Goal: Information Seeking & Learning: Learn about a topic

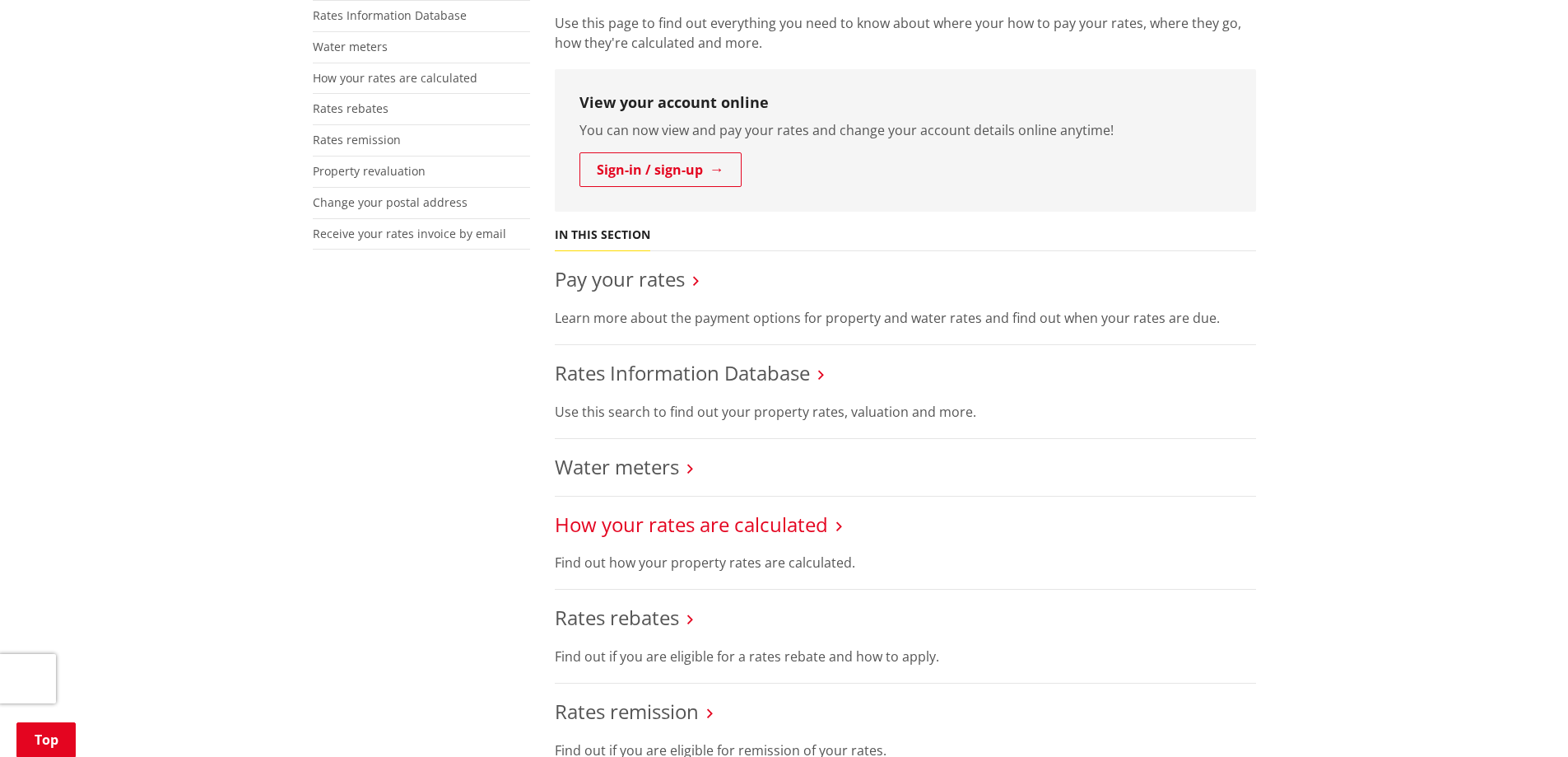
scroll to position [412, 0]
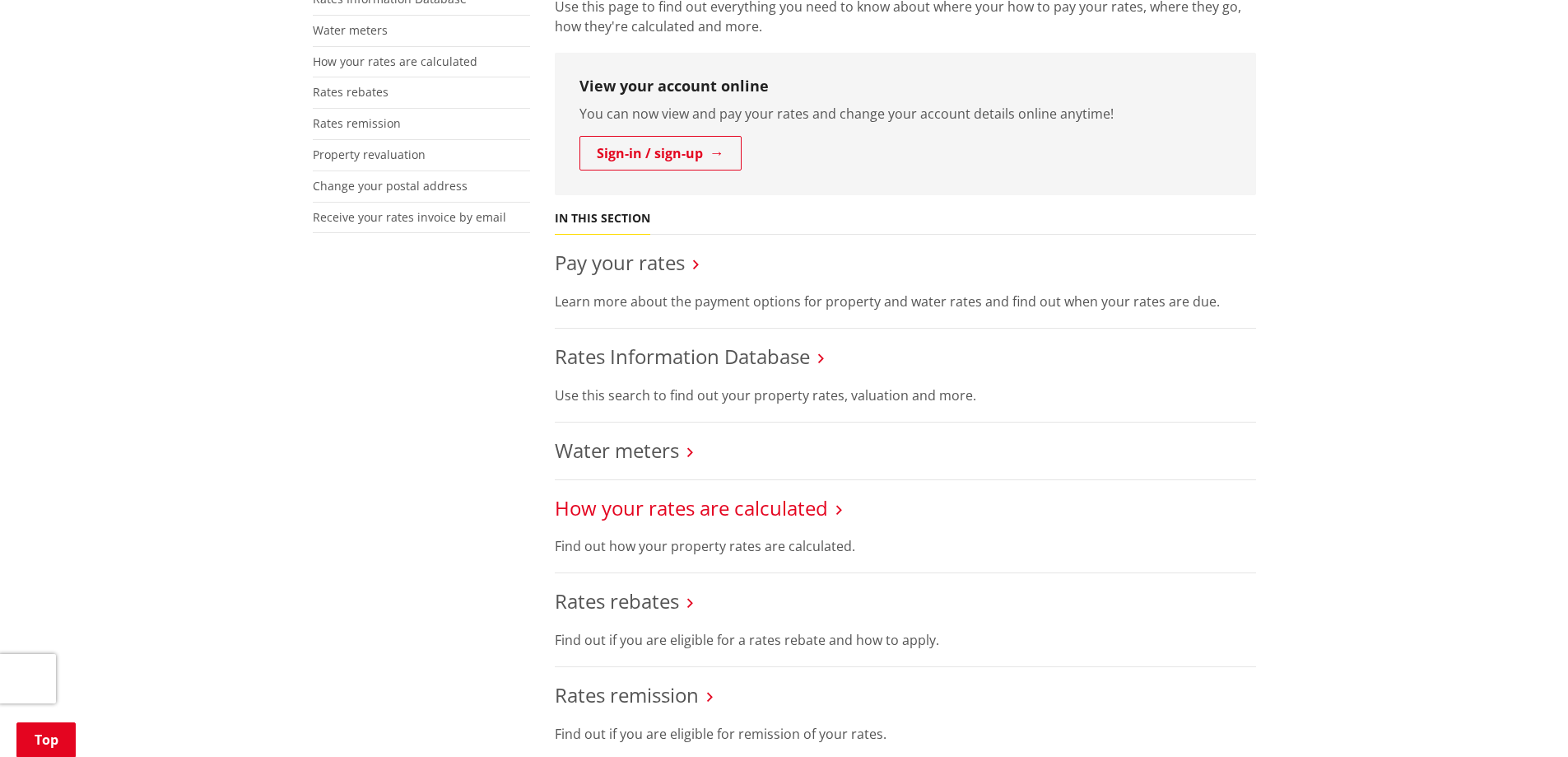
click at [765, 509] on link "How your rates are calculated" at bounding box center [691, 508] width 274 height 27
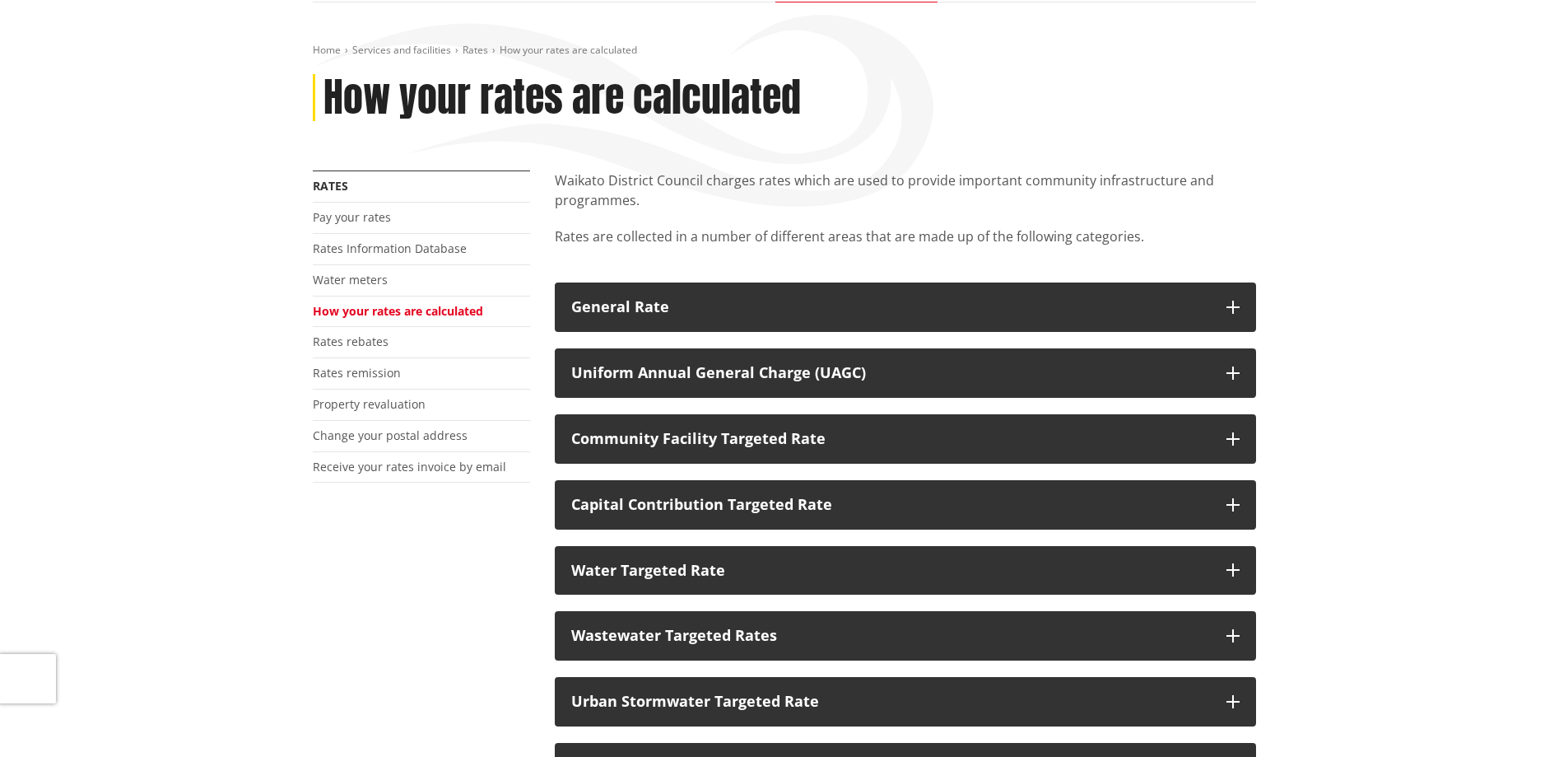
scroll to position [165, 0]
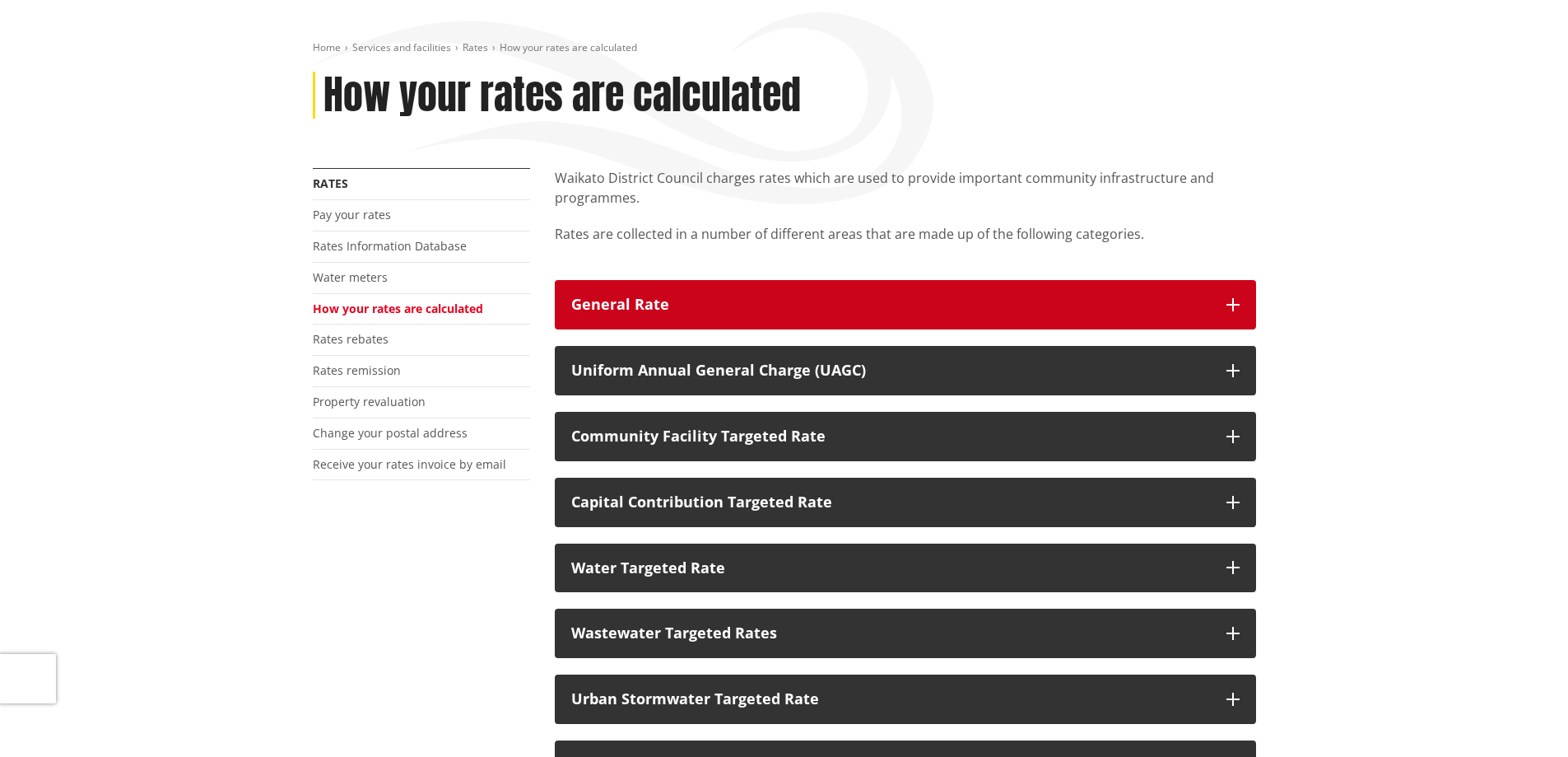
click at [673, 308] on div "General Rate" at bounding box center [891, 304] width 639 height 17
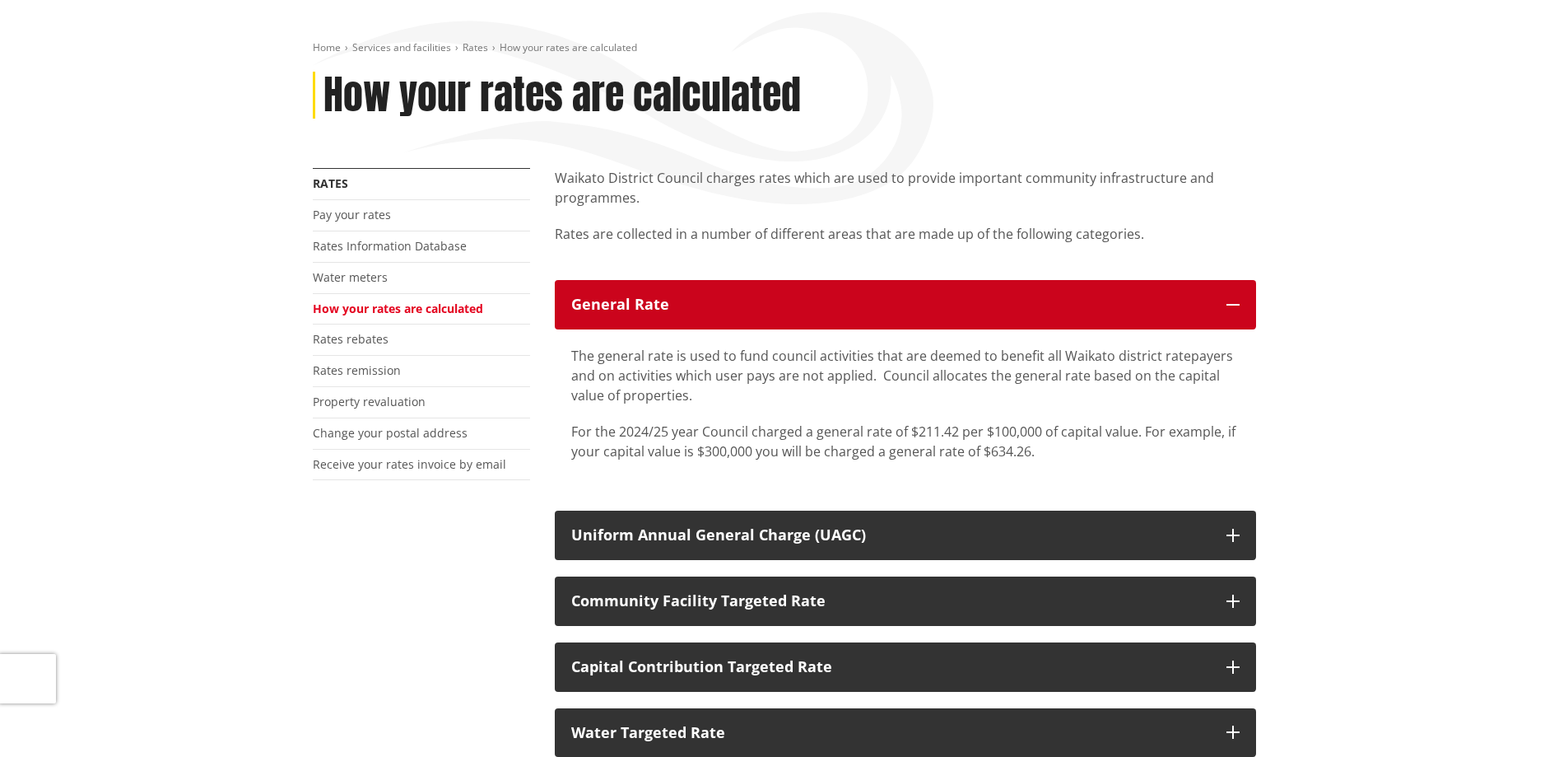
click at [673, 308] on div "General Rate" at bounding box center [891, 304] width 639 height 17
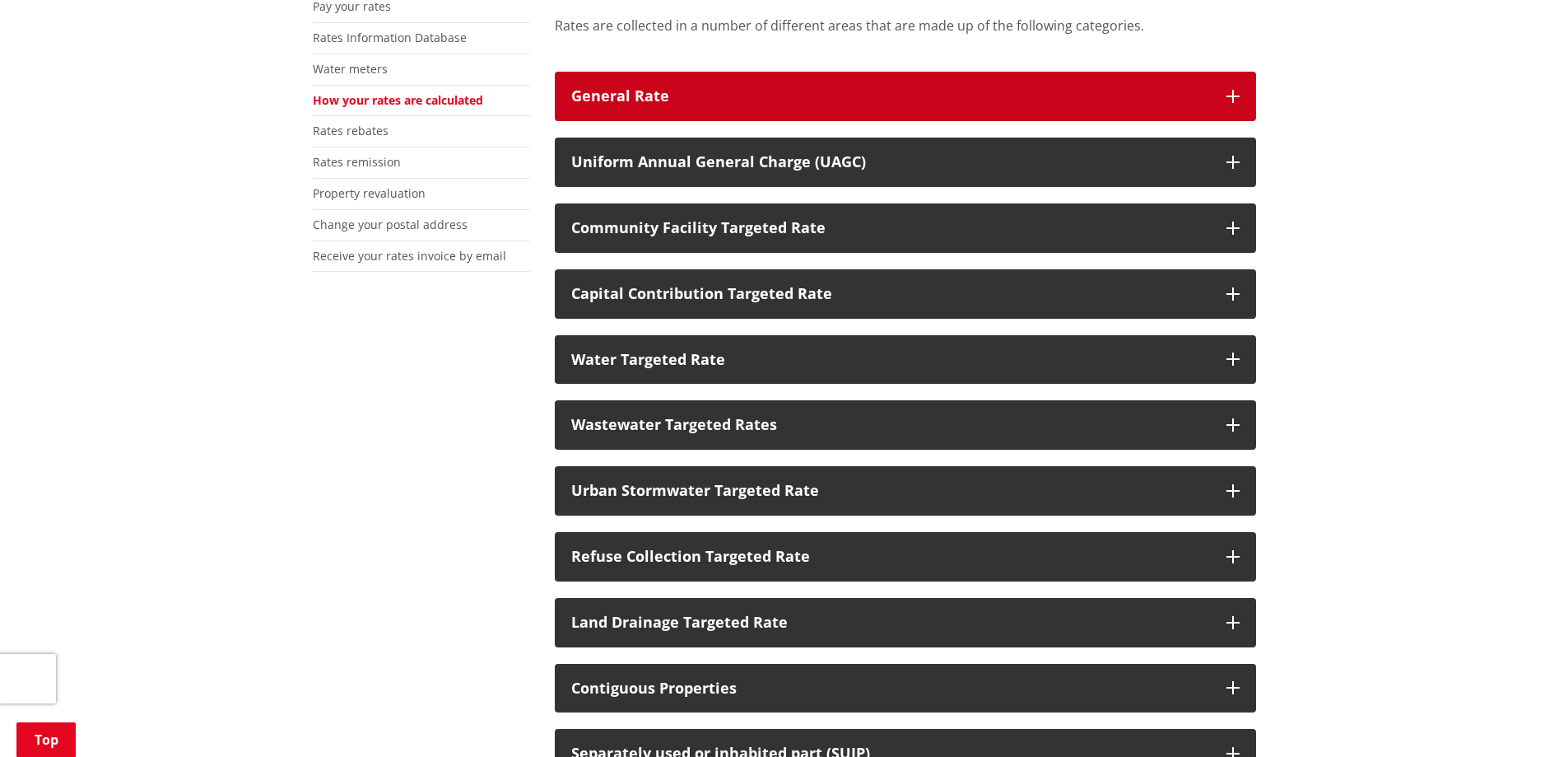
scroll to position [412, 0]
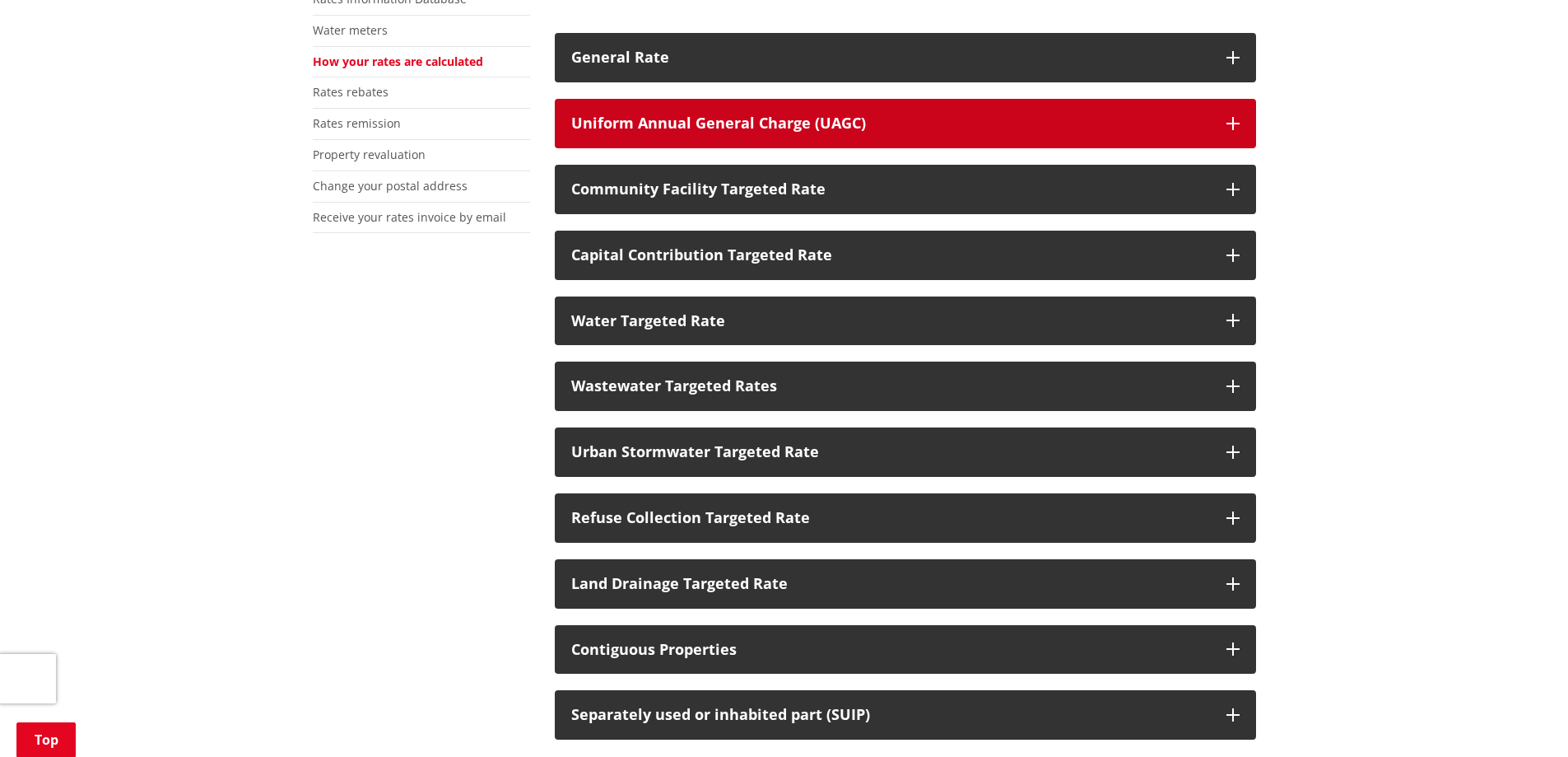
click at [741, 135] on button "Uniform Annual General Charge (UAGC)" at bounding box center [906, 123] width 701 height 50
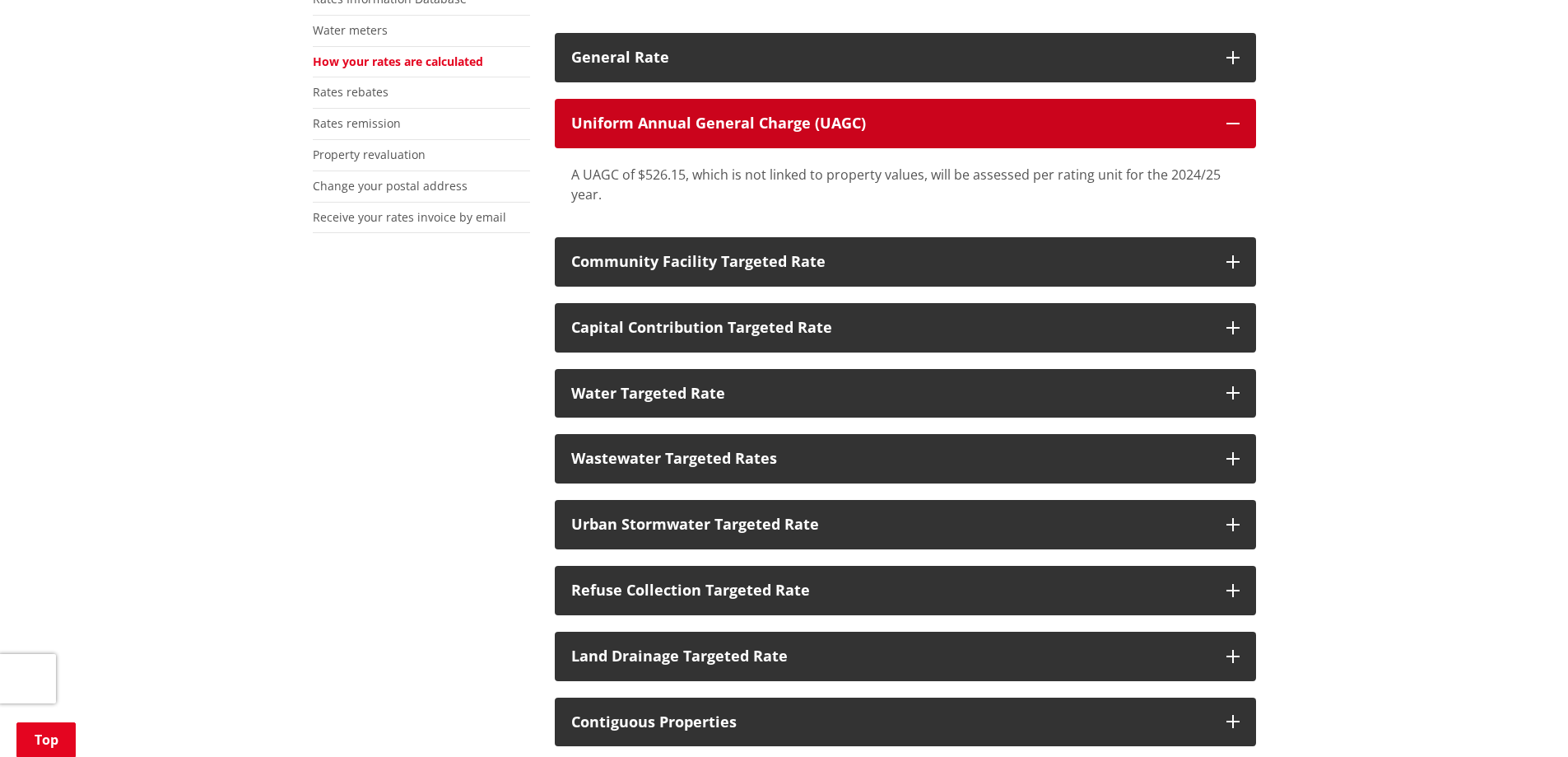
click at [741, 135] on button "Uniform Annual General Charge (UAGC)" at bounding box center [906, 123] width 701 height 50
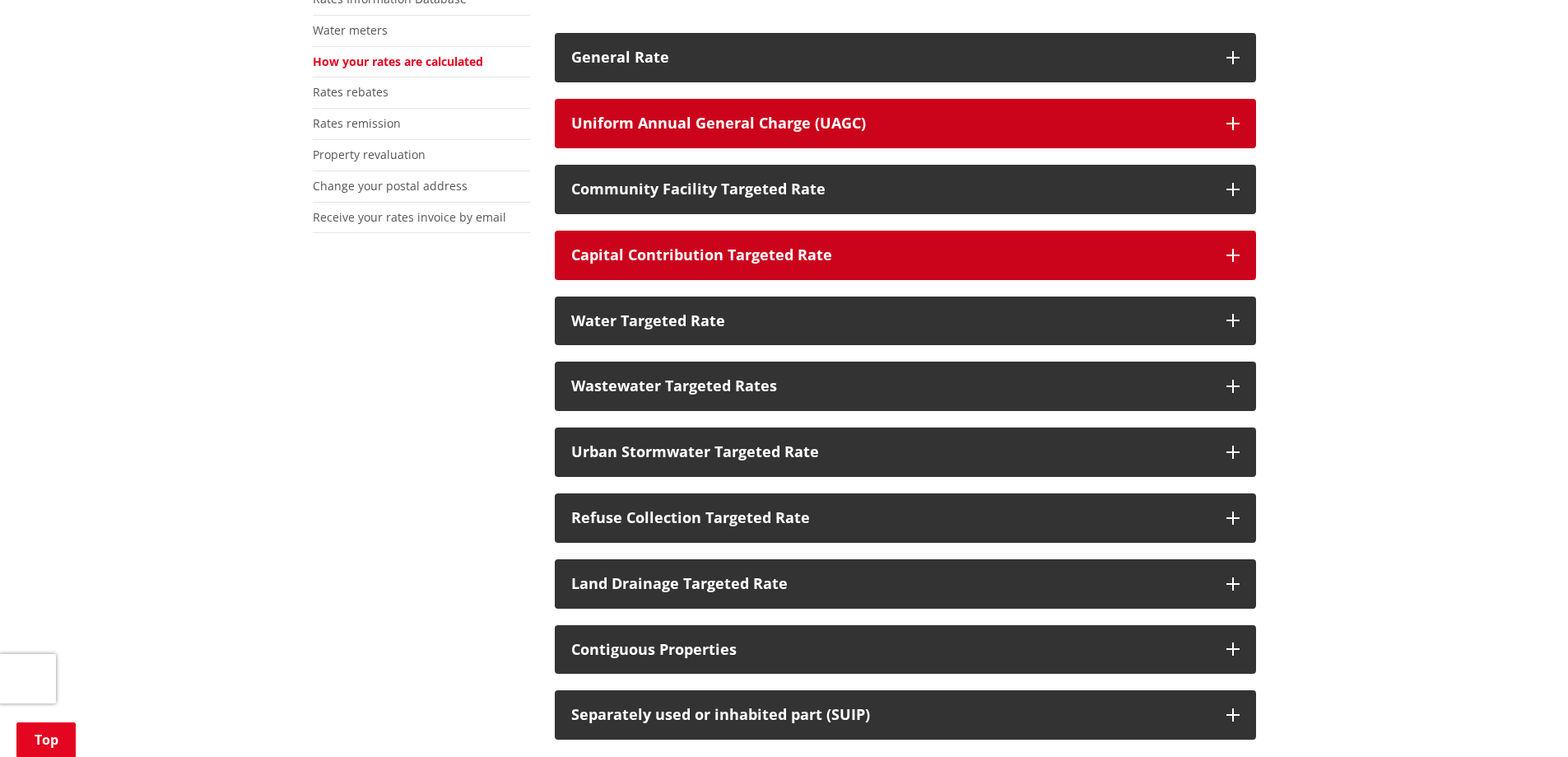
scroll to position [329, 0]
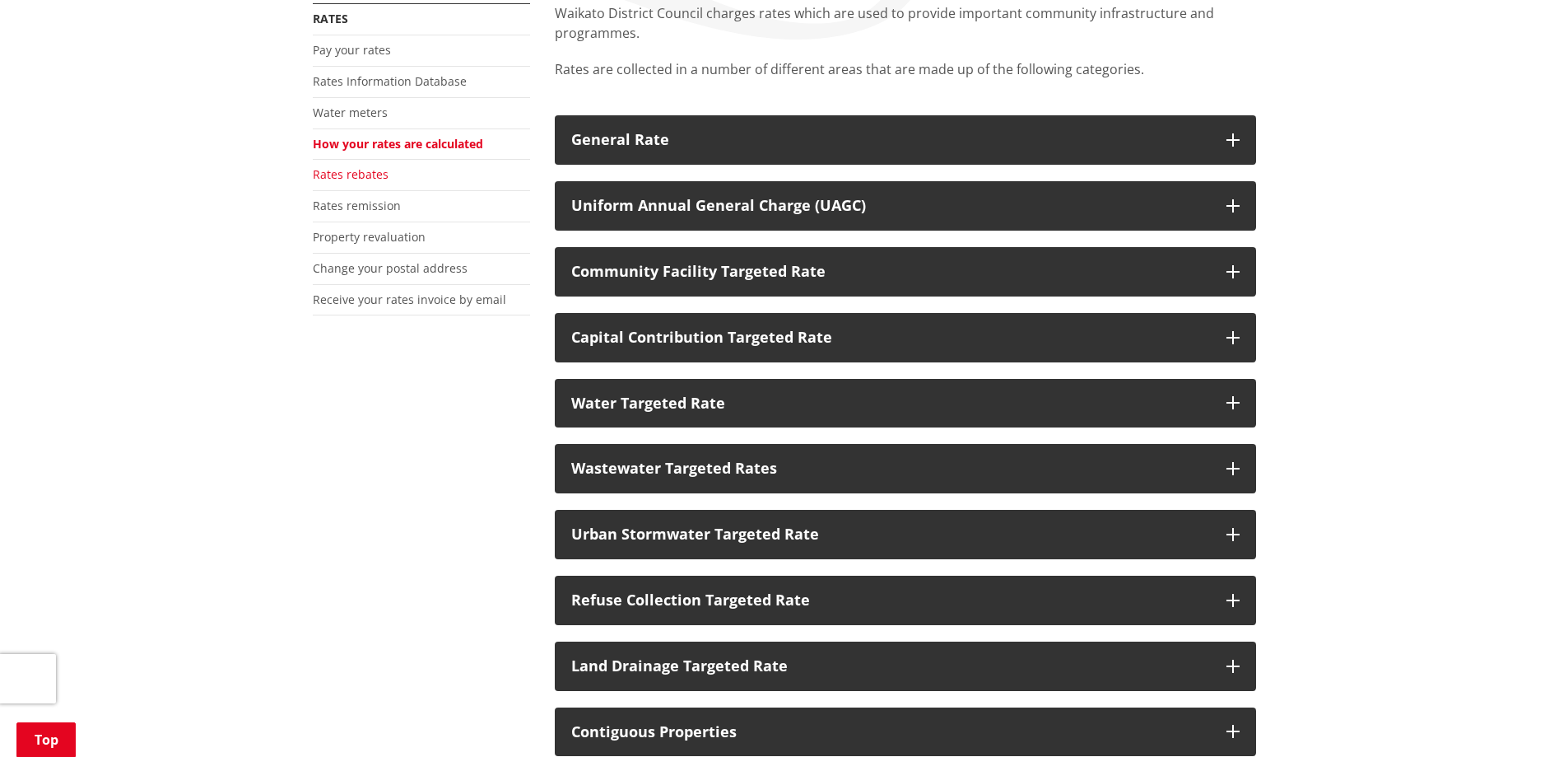
click at [375, 175] on link "Rates rebates" at bounding box center [351, 174] width 76 height 16
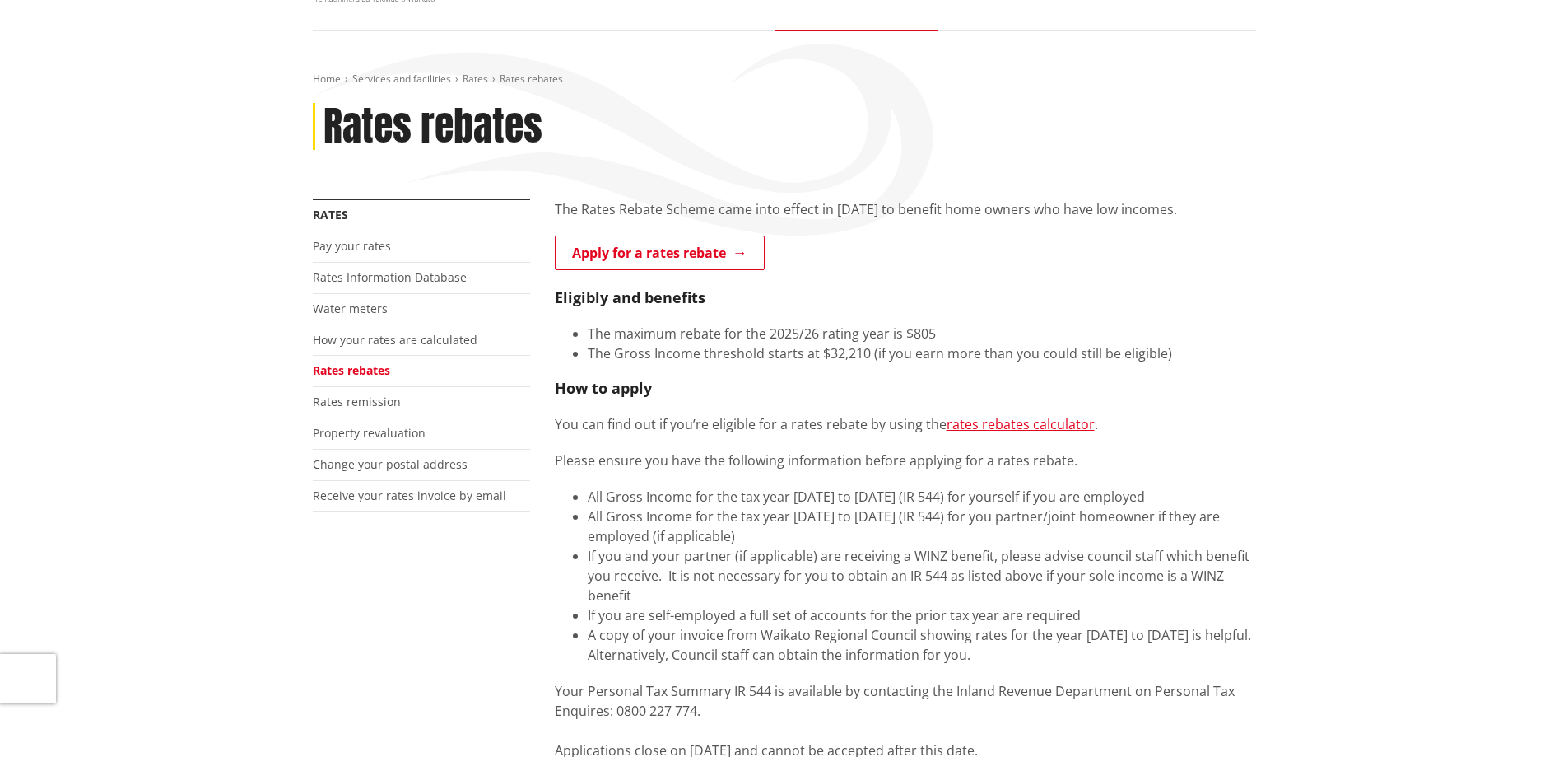
scroll to position [165, 0]
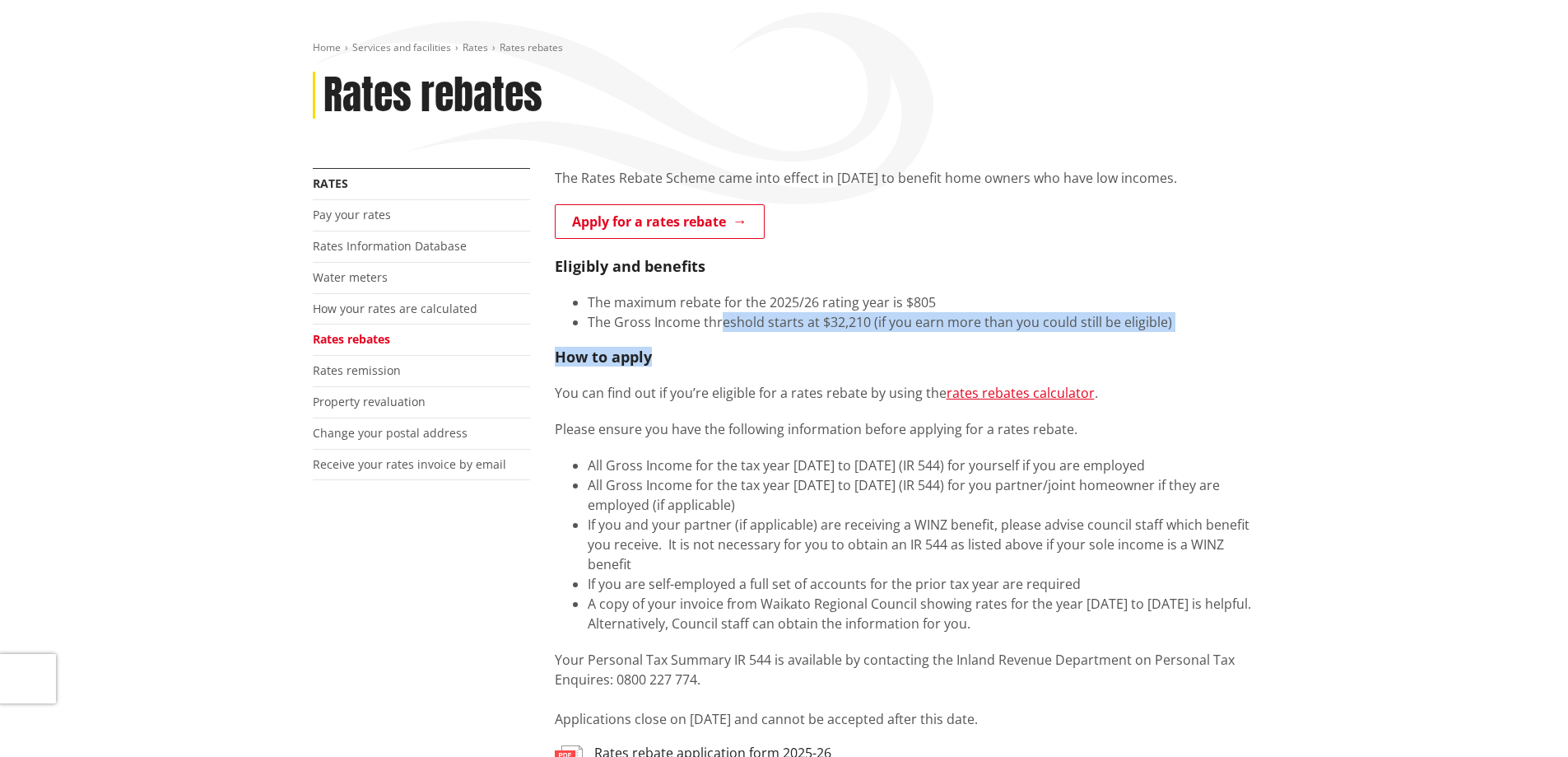
drag, startPoint x: 717, startPoint y: 319, endPoint x: 1195, endPoint y: 330, distance: 478.1
click at [1194, 330] on li "The Gross Income threshold starts at $32,210 (if you earn more than you could s…" at bounding box center [922, 322] width 668 height 19
click at [1195, 330] on li "The Gross Income threshold starts at $32,210 (if you earn more than you could s…" at bounding box center [922, 322] width 668 height 19
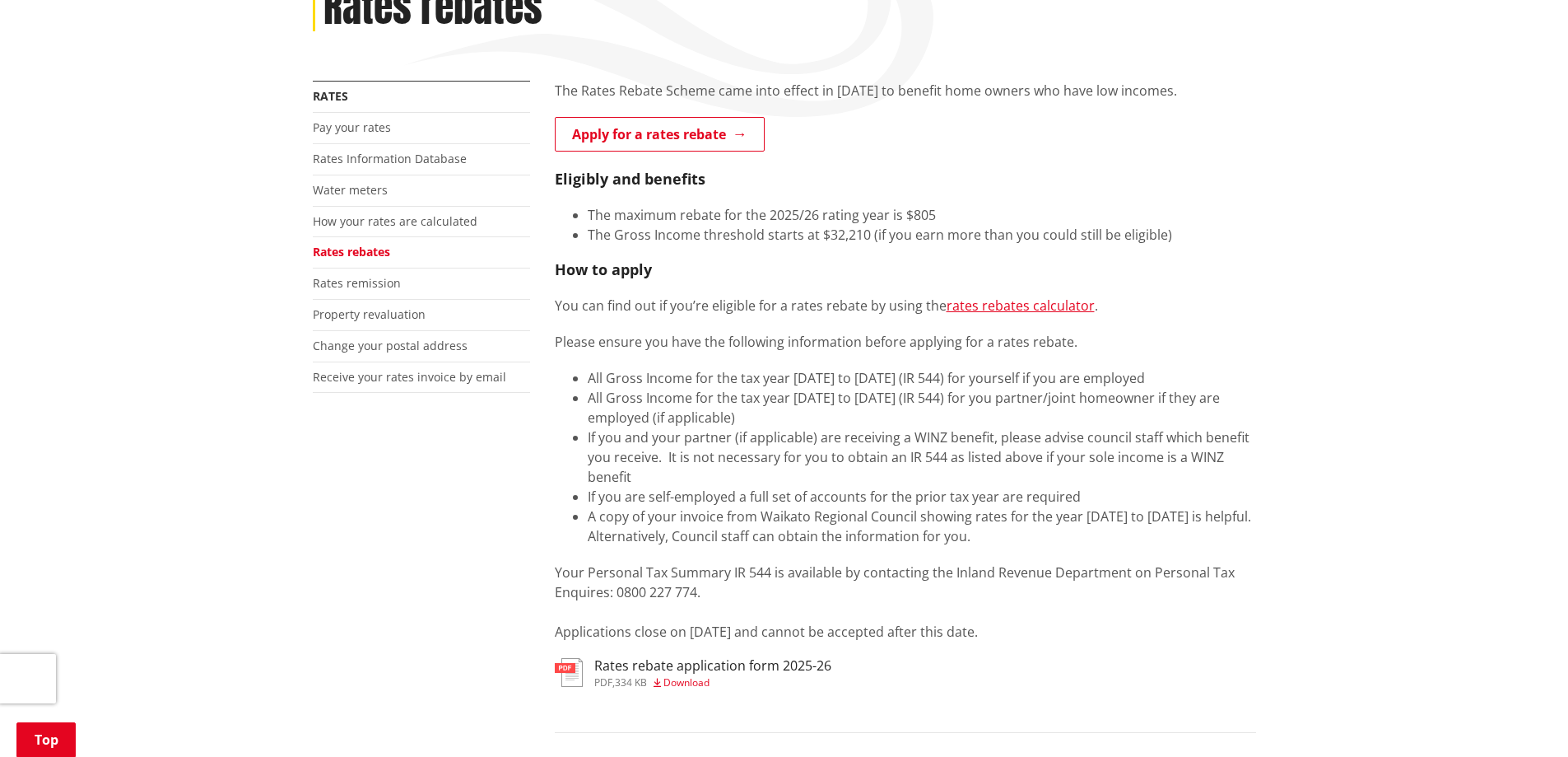
scroll to position [247, 0]
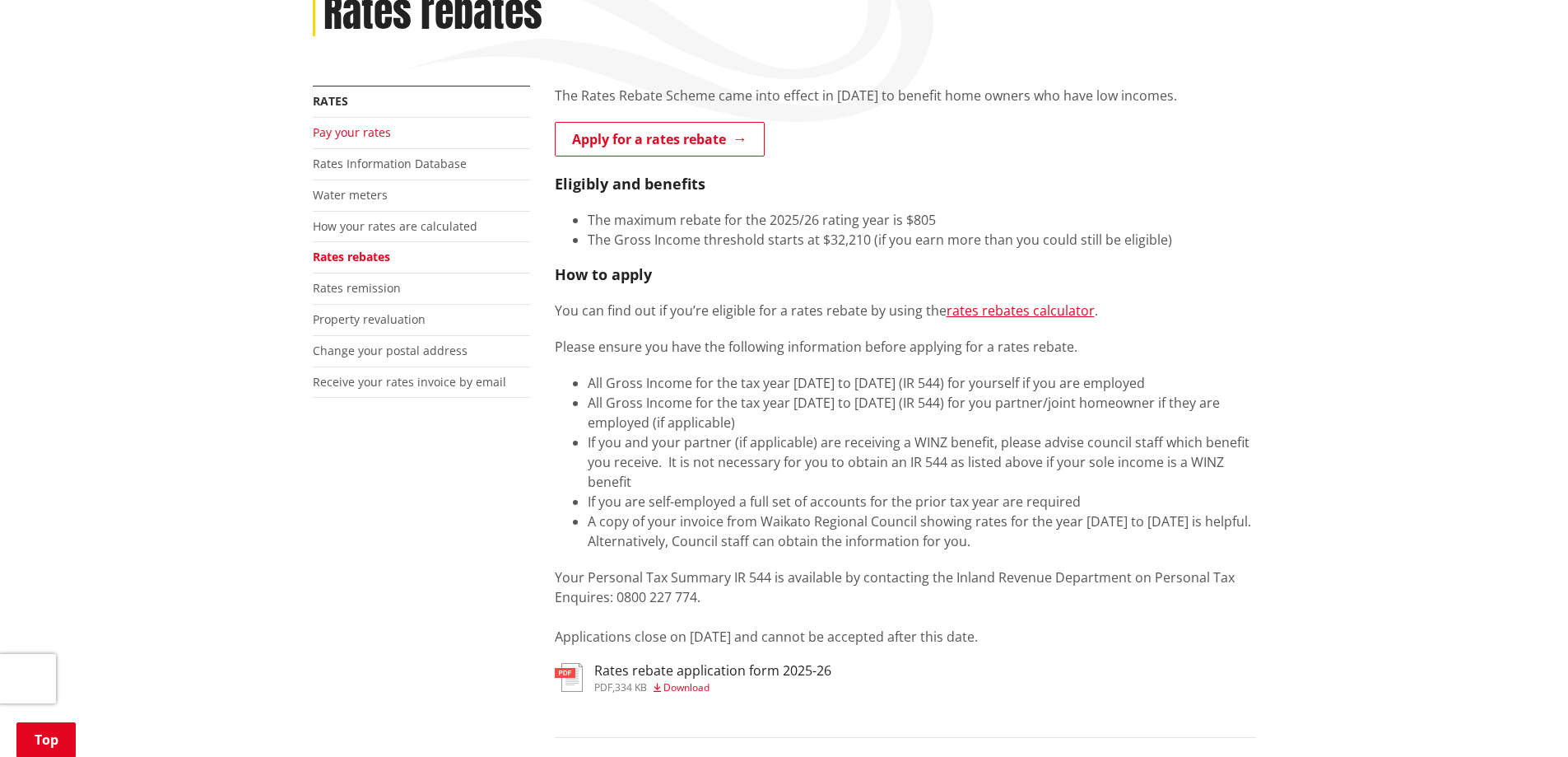
click at [364, 140] on link "Pay your rates" at bounding box center [352, 132] width 78 height 16
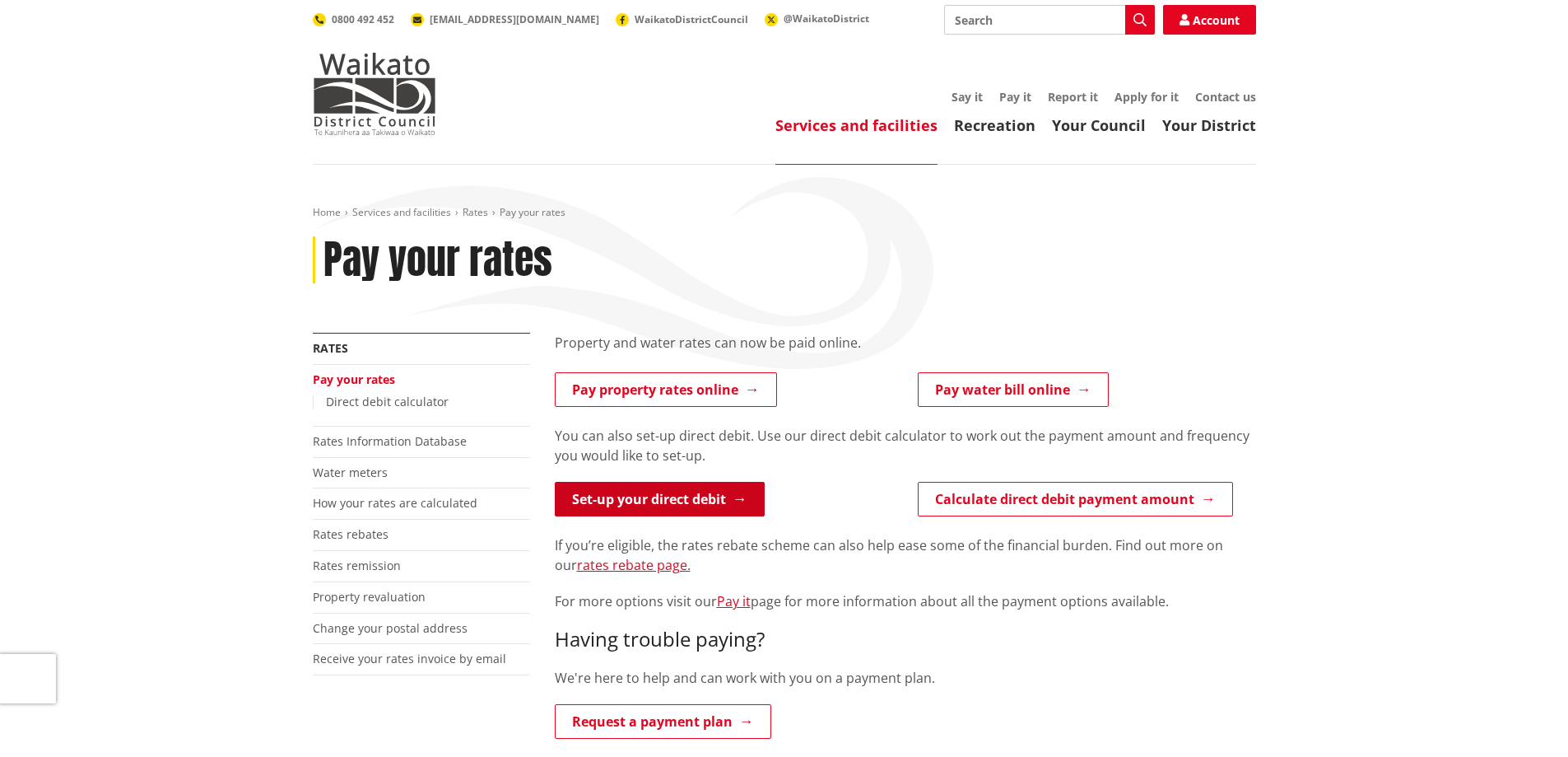
click at [732, 487] on link "Set-up your direct debit" at bounding box center [660, 499] width 210 height 35
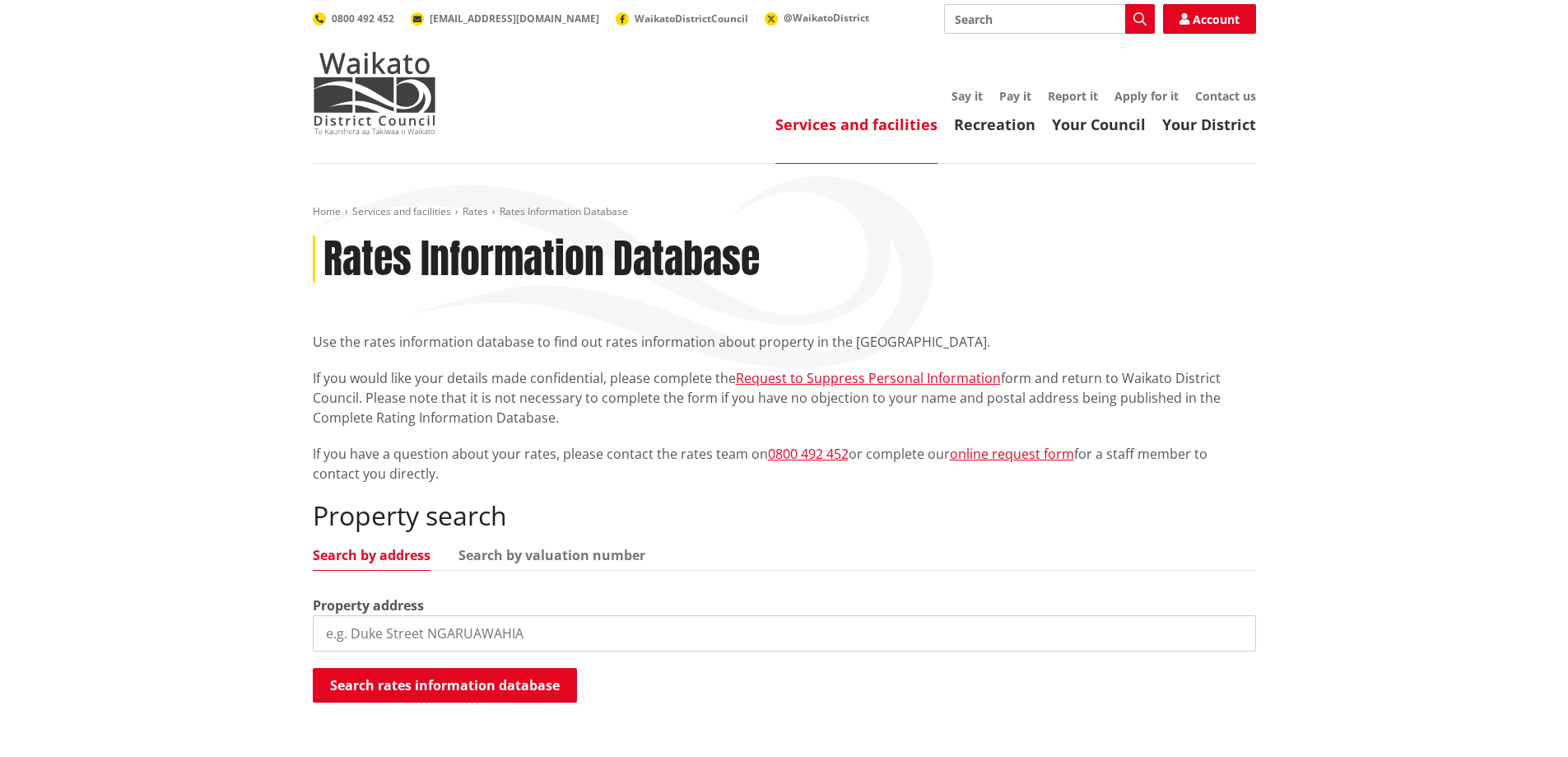
scroll to position [83, 0]
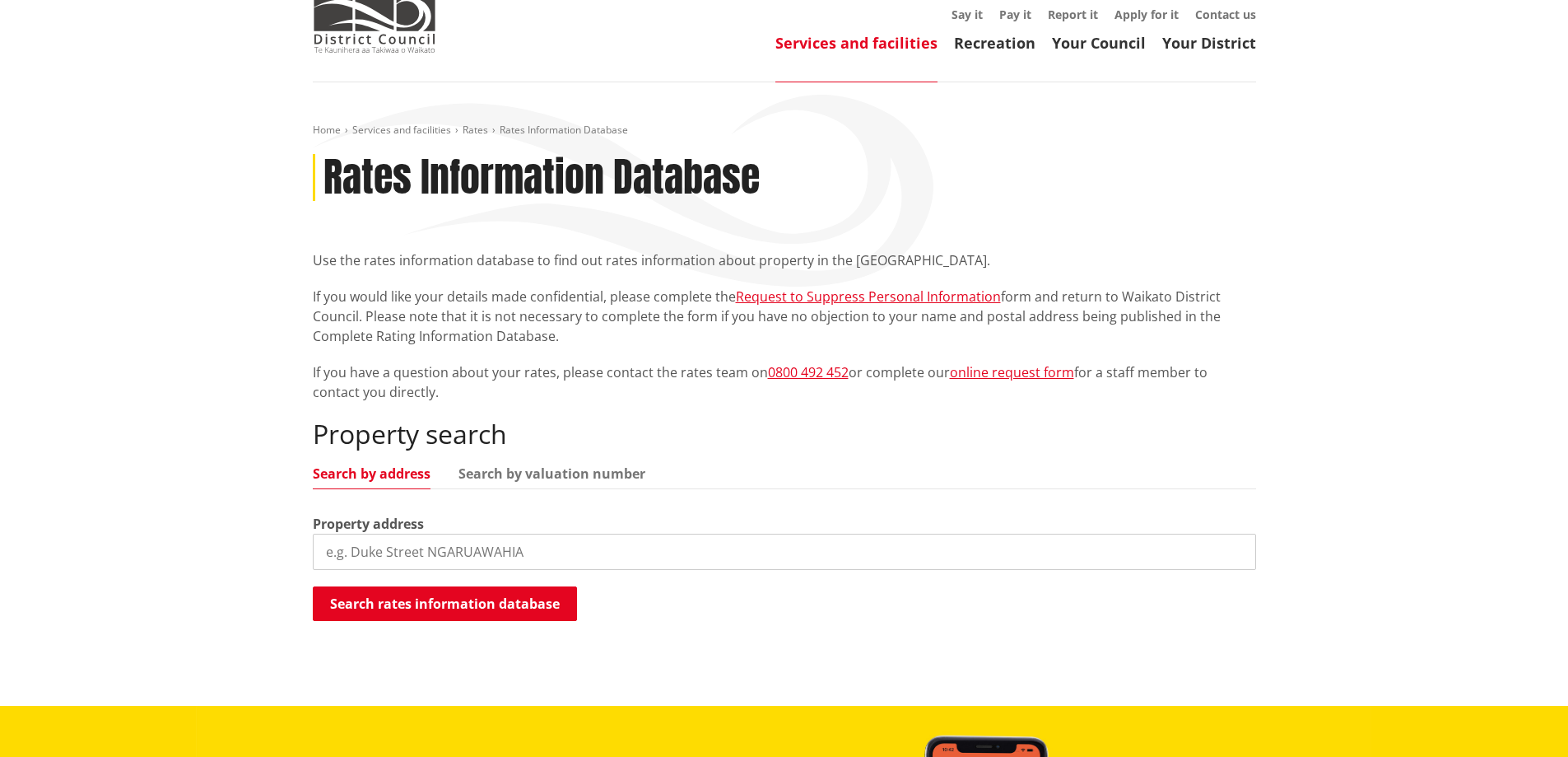
click at [527, 545] on input "search" at bounding box center [784, 551] width 944 height 36
type input "[STREET_ADDRESS][PERSON_NAME]"
click at [528, 610] on button "Search rates information database" at bounding box center [444, 604] width 264 height 35
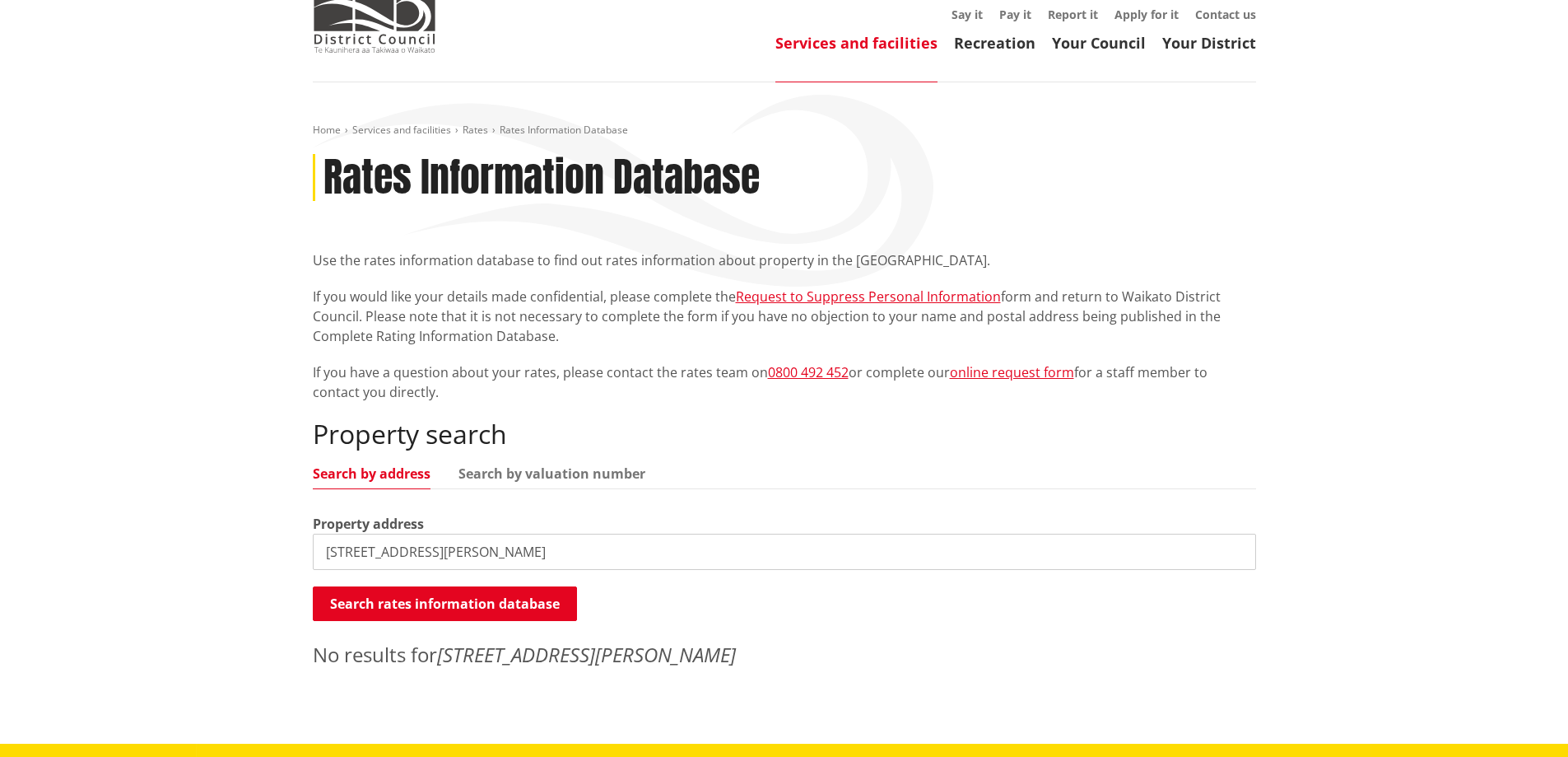
click at [518, 541] on input "[STREET_ADDRESS][PERSON_NAME]" at bounding box center [784, 551] width 944 height 36
click at [430, 543] on input "98 Howell Ave" at bounding box center [784, 551] width 944 height 36
drag, startPoint x: 435, startPoint y: 547, endPoint x: 124, endPoint y: 497, distance: 315.0
click at [124, 497] on div "Home Services and facilities Rates Rates Information Database Rates Information…" at bounding box center [784, 413] width 1568 height 662
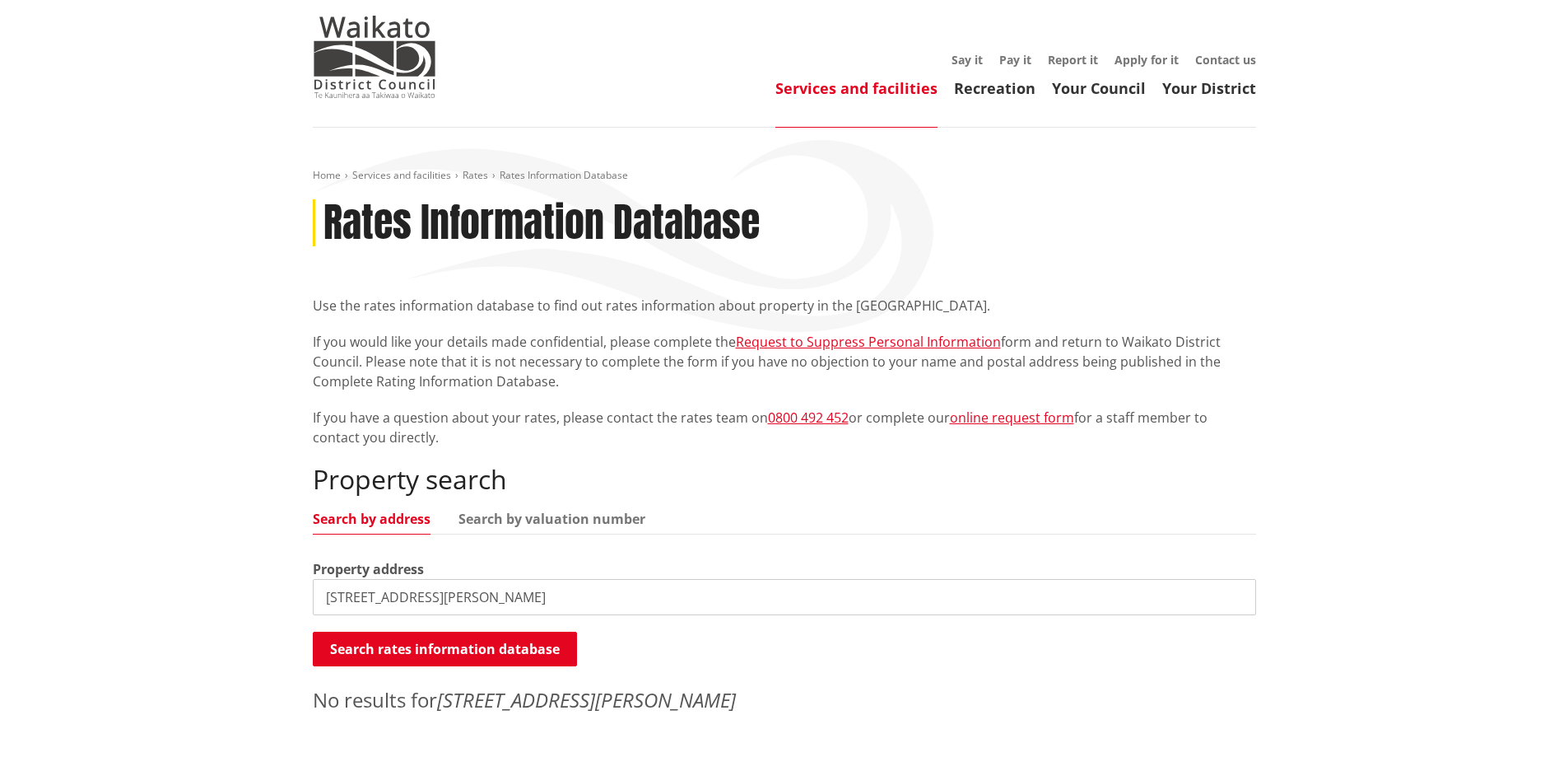
scroll to position [0, 0]
